Goal: Use online tool/utility: Utilize a website feature to perform a specific function

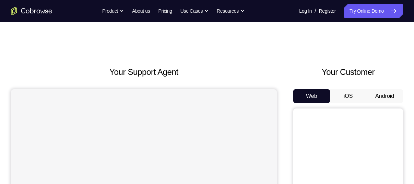
click at [383, 94] on button "Android" at bounding box center [384, 96] width 37 height 14
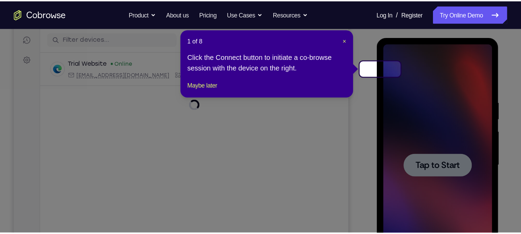
scroll to position [84, 0]
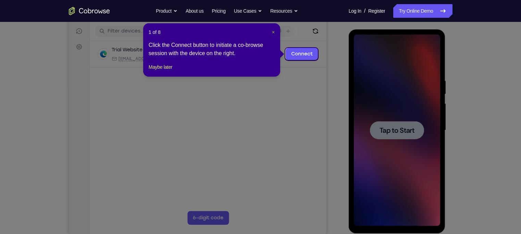
drag, startPoint x: 204, startPoint y: 27, endPoint x: 273, endPoint y: 32, distance: 68.7
click at [273, 32] on span "×" at bounding box center [273, 31] width 3 height 5
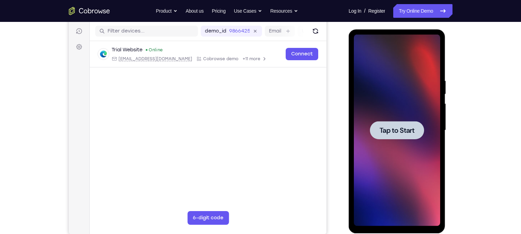
click at [396, 134] on span "Tap to Start" at bounding box center [397, 130] width 35 height 7
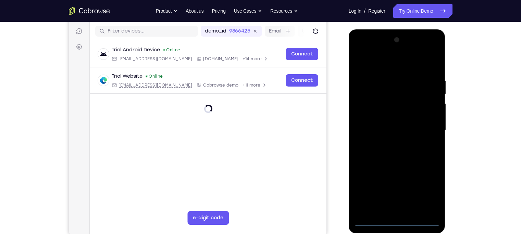
click at [397, 183] on div at bounding box center [397, 131] width 86 height 192
click at [413, 183] on div at bounding box center [397, 131] width 86 height 192
click at [385, 62] on div at bounding box center [397, 131] width 86 height 192
click at [413, 128] on div at bounding box center [397, 131] width 86 height 192
click at [389, 143] on div at bounding box center [397, 131] width 86 height 192
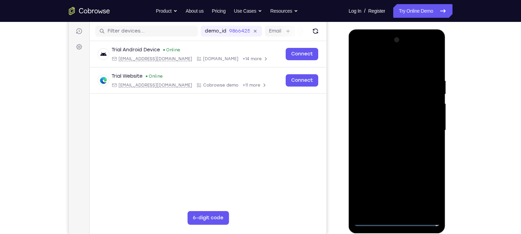
click at [404, 114] on div at bounding box center [397, 131] width 86 height 192
click at [394, 127] on div at bounding box center [397, 131] width 86 height 192
click at [398, 113] on div at bounding box center [397, 131] width 86 height 192
click at [388, 74] on div at bounding box center [397, 131] width 86 height 192
click at [413, 125] on div at bounding box center [397, 131] width 86 height 192
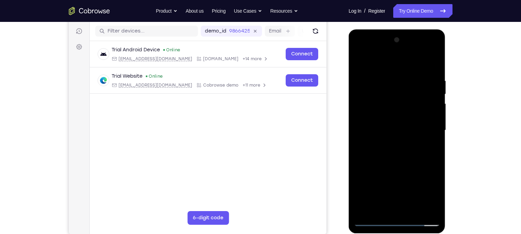
click at [413, 66] on div at bounding box center [397, 131] width 86 height 192
click at [407, 74] on div at bounding box center [397, 131] width 86 height 192
click at [413, 120] on div at bounding box center [397, 131] width 86 height 192
click at [413, 61] on div at bounding box center [397, 131] width 86 height 192
click at [413, 76] on div at bounding box center [397, 131] width 86 height 192
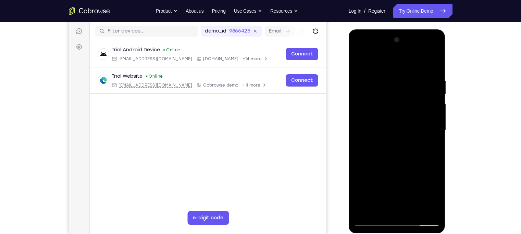
click at [413, 120] on div at bounding box center [397, 131] width 86 height 192
click at [413, 122] on div at bounding box center [397, 131] width 86 height 192
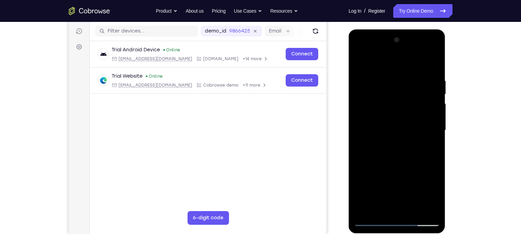
click at [413, 122] on div at bounding box center [397, 131] width 86 height 192
click at [413, 62] on div at bounding box center [397, 131] width 86 height 192
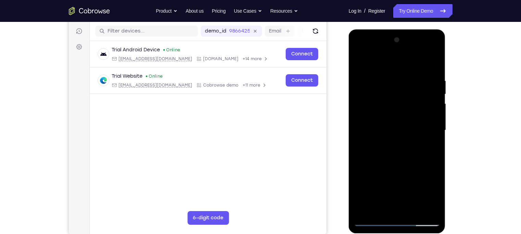
drag, startPoint x: 431, startPoint y: 77, endPoint x: 356, endPoint y: 84, distance: 75.4
click at [356, 84] on div at bounding box center [397, 131] width 86 height 192
drag, startPoint x: 418, startPoint y: 76, endPoint x: 358, endPoint y: 77, distance: 60.3
click at [358, 77] on div at bounding box center [397, 131] width 86 height 192
drag, startPoint x: 399, startPoint y: 150, endPoint x: 396, endPoint y: 46, distance: 103.6
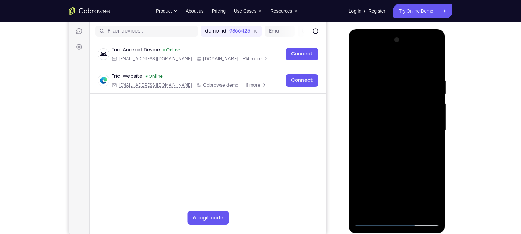
click at [396, 46] on div at bounding box center [397, 131] width 86 height 192
drag, startPoint x: 399, startPoint y: 163, endPoint x: 410, endPoint y: 67, distance: 96.9
click at [410, 67] on div at bounding box center [397, 131] width 86 height 192
drag, startPoint x: 389, startPoint y: 163, endPoint x: 406, endPoint y: 59, distance: 105.7
click at [406, 59] on div at bounding box center [397, 131] width 86 height 192
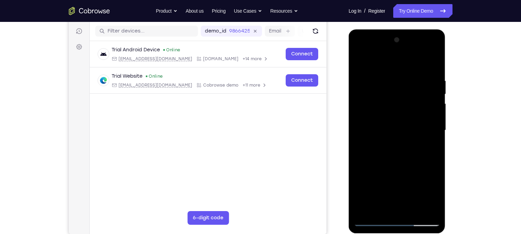
drag, startPoint x: 387, startPoint y: 173, endPoint x: 404, endPoint y: 64, distance: 109.7
click at [404, 64] on div at bounding box center [397, 131] width 86 height 192
drag, startPoint x: 400, startPoint y: 145, endPoint x: 416, endPoint y: 80, distance: 66.7
click at [413, 80] on div at bounding box center [397, 131] width 86 height 192
drag, startPoint x: 388, startPoint y: 177, endPoint x: 413, endPoint y: 81, distance: 98.8
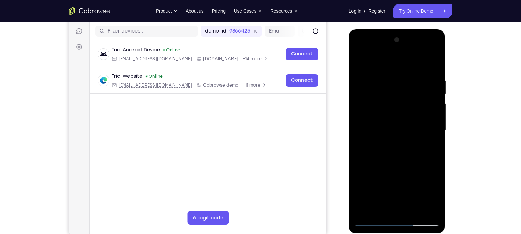
click at [413, 81] on div at bounding box center [397, 131] width 86 height 192
drag, startPoint x: 399, startPoint y: 176, endPoint x: 409, endPoint y: 85, distance: 91.4
click at [409, 85] on div at bounding box center [397, 131] width 86 height 192
drag, startPoint x: 396, startPoint y: 131, endPoint x: 407, endPoint y: 83, distance: 49.3
click at [407, 83] on div at bounding box center [397, 131] width 86 height 192
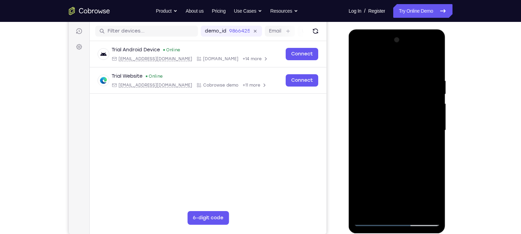
drag, startPoint x: 397, startPoint y: 170, endPoint x: 402, endPoint y: 79, distance: 91.0
click at [402, 79] on div at bounding box center [397, 131] width 86 height 192
drag, startPoint x: 405, startPoint y: 171, endPoint x: 401, endPoint y: 80, distance: 90.9
click at [401, 80] on div at bounding box center [397, 131] width 86 height 192
drag, startPoint x: 405, startPoint y: 127, endPoint x: 406, endPoint y: 83, distance: 43.9
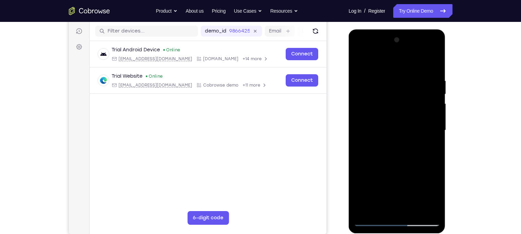
click at [406, 83] on div at bounding box center [397, 131] width 86 height 192
drag, startPoint x: 430, startPoint y: 172, endPoint x: 411, endPoint y: 55, distance: 118.4
click at [411, 66] on div at bounding box center [397, 131] width 86 height 192
drag, startPoint x: 391, startPoint y: 181, endPoint x: 397, endPoint y: 72, distance: 109.2
click at [397, 72] on div at bounding box center [397, 131] width 86 height 192
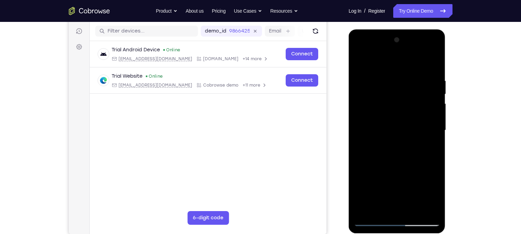
scroll to position [86, 0]
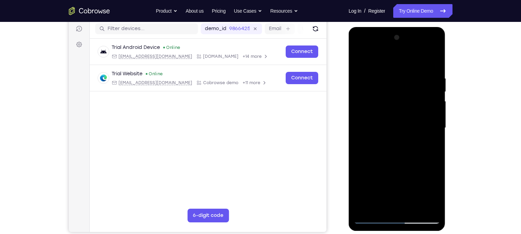
drag, startPoint x: 383, startPoint y: 185, endPoint x: 390, endPoint y: 93, distance: 92.5
click at [390, 93] on div at bounding box center [397, 128] width 86 height 192
drag, startPoint x: 390, startPoint y: 149, endPoint x: 397, endPoint y: 59, distance: 90.0
click at [397, 59] on div at bounding box center [397, 128] width 86 height 192
drag, startPoint x: 394, startPoint y: 159, endPoint x: 391, endPoint y: 75, distance: 83.7
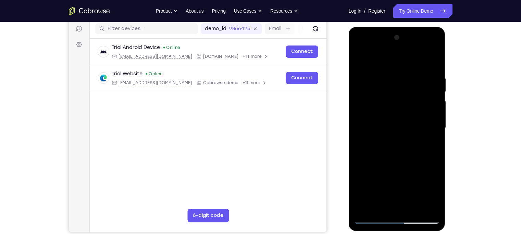
click at [391, 75] on div at bounding box center [397, 128] width 86 height 192
drag, startPoint x: 390, startPoint y: 164, endPoint x: 394, endPoint y: 90, distance: 73.8
click at [394, 90] on div at bounding box center [397, 128] width 86 height 192
click at [381, 183] on div at bounding box center [397, 128] width 86 height 192
click at [376, 57] on div at bounding box center [397, 128] width 86 height 192
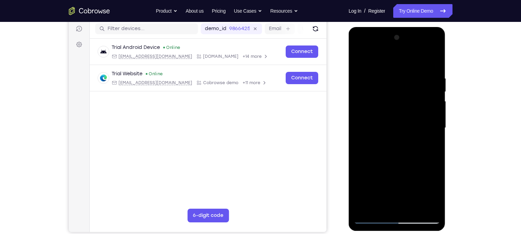
click at [413, 71] on div at bounding box center [397, 128] width 86 height 192
click at [413, 58] on div at bounding box center [397, 128] width 86 height 192
click at [367, 183] on div at bounding box center [397, 128] width 86 height 192
drag, startPoint x: 386, startPoint y: 150, endPoint x: 394, endPoint y: 70, distance: 80.6
click at [394, 70] on div at bounding box center [397, 128] width 86 height 192
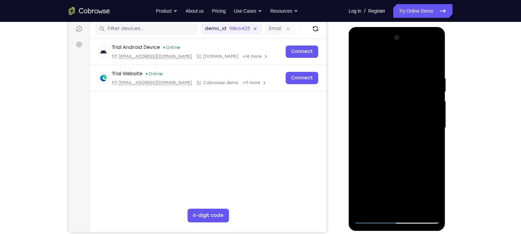
drag, startPoint x: 393, startPoint y: 165, endPoint x: 411, endPoint y: 51, distance: 115.3
click at [411, 51] on div at bounding box center [397, 128] width 86 height 192
drag, startPoint x: 400, startPoint y: 185, endPoint x: 386, endPoint y: 108, distance: 78.1
click at [386, 108] on div at bounding box center [397, 128] width 86 height 192
drag, startPoint x: 392, startPoint y: 156, endPoint x: 389, endPoint y: 101, distance: 55.3
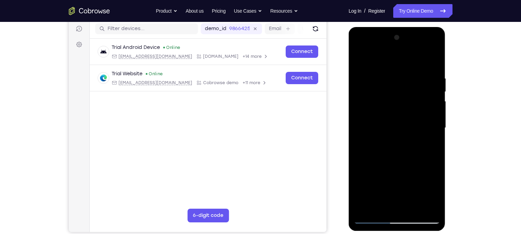
click at [389, 101] on div at bounding box center [397, 128] width 86 height 192
drag, startPoint x: 391, startPoint y: 165, endPoint x: 393, endPoint y: 90, distance: 74.8
click at [393, 90] on div at bounding box center [397, 128] width 86 height 192
click at [397, 147] on div at bounding box center [397, 128] width 86 height 192
click at [365, 183] on div at bounding box center [397, 128] width 86 height 192
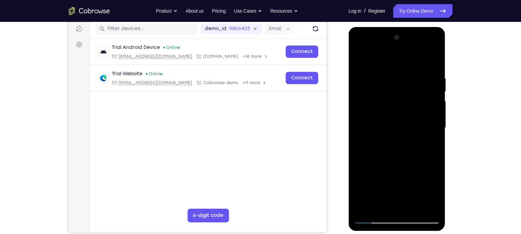
click at [365, 183] on div at bounding box center [397, 128] width 86 height 192
click at [366, 183] on div at bounding box center [397, 128] width 86 height 192
drag, startPoint x: 423, startPoint y: 72, endPoint x: 323, endPoint y: 83, distance: 100.7
click at [349, 83] on html "Online web based iOS Simulators and Android Emulators. Run iPhone, iPad, Mobile…" at bounding box center [398, 130] width 98 height 206
drag, startPoint x: 426, startPoint y: 75, endPoint x: 353, endPoint y: 75, distance: 72.7
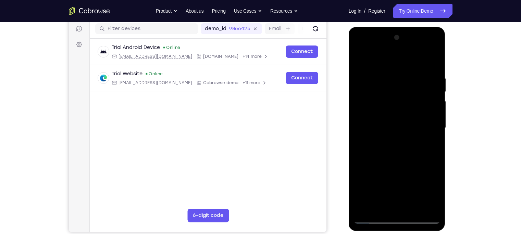
click at [353, 75] on div at bounding box center [397, 129] width 97 height 204
